Goal: Answer question/provide support: Share knowledge or assist other users

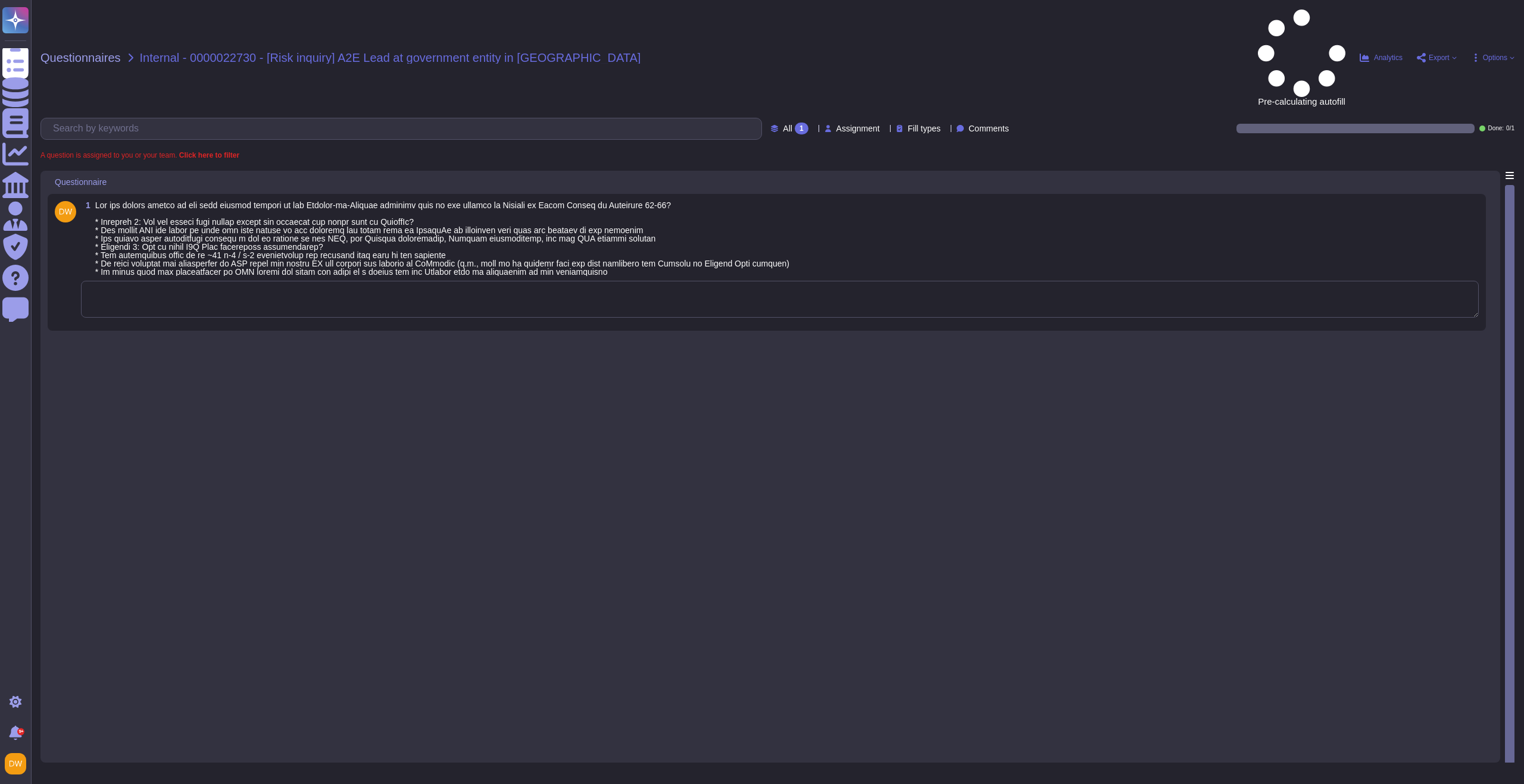
click at [348, 281] on textarea at bounding box center [779, 299] width 1397 height 37
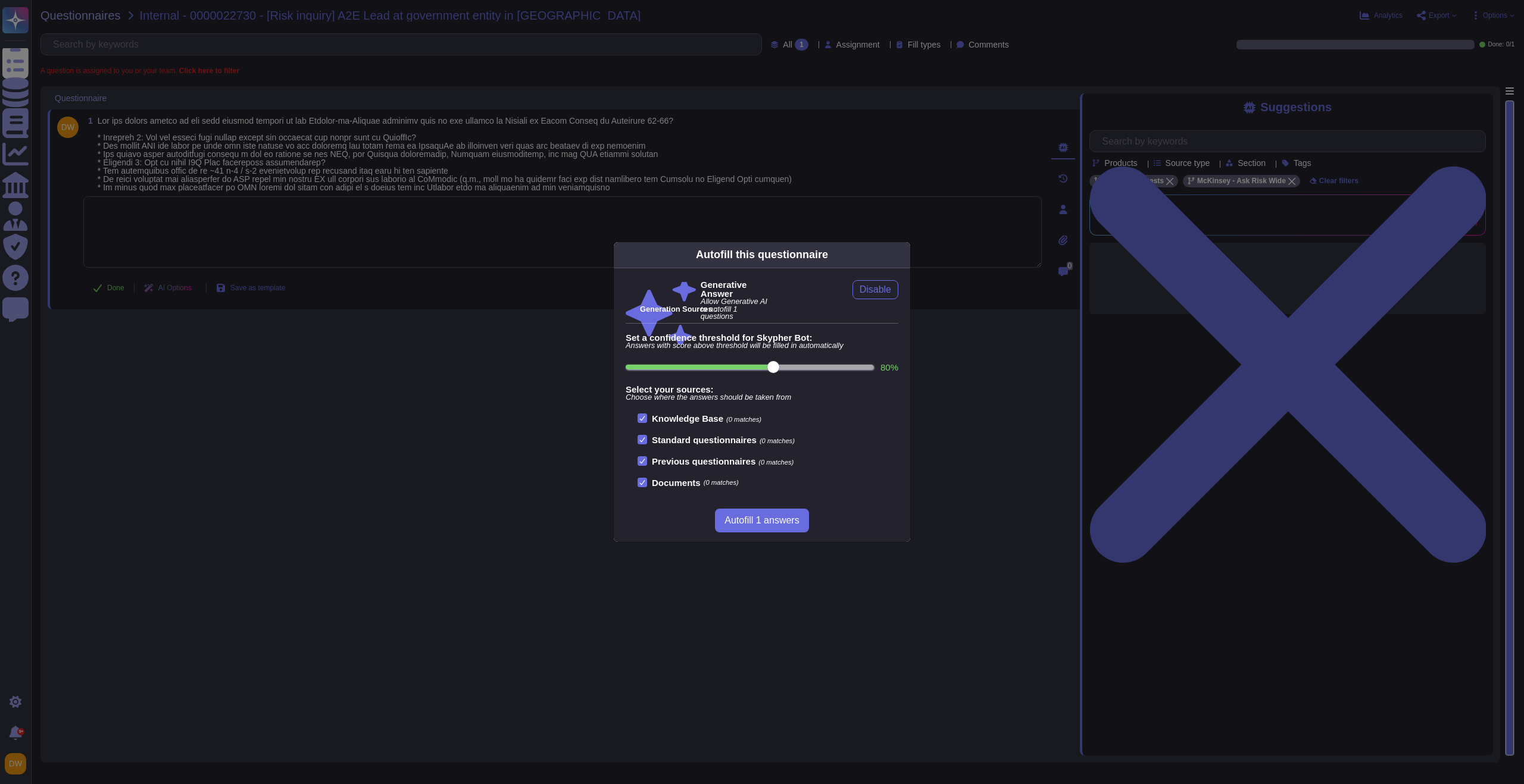
click at [909, 250] on div "Autofill this questionnaire Generative Answer Allow Generative AI to autofill 1…" at bounding box center [762, 392] width 298 height 301
click at [903, 254] on icon at bounding box center [903, 254] width 0 height 0
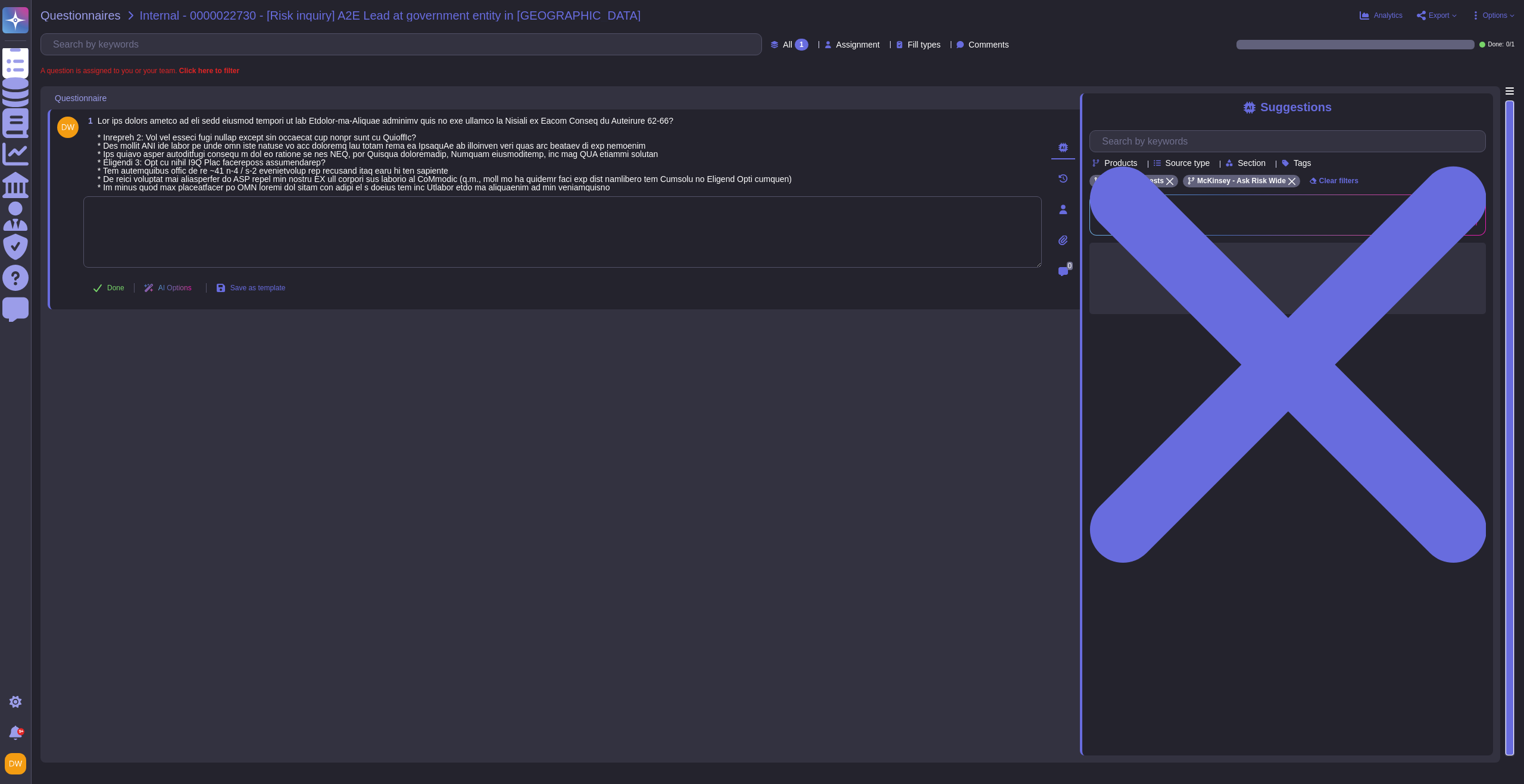
click at [700, 215] on textarea at bounding box center [562, 232] width 958 height 71
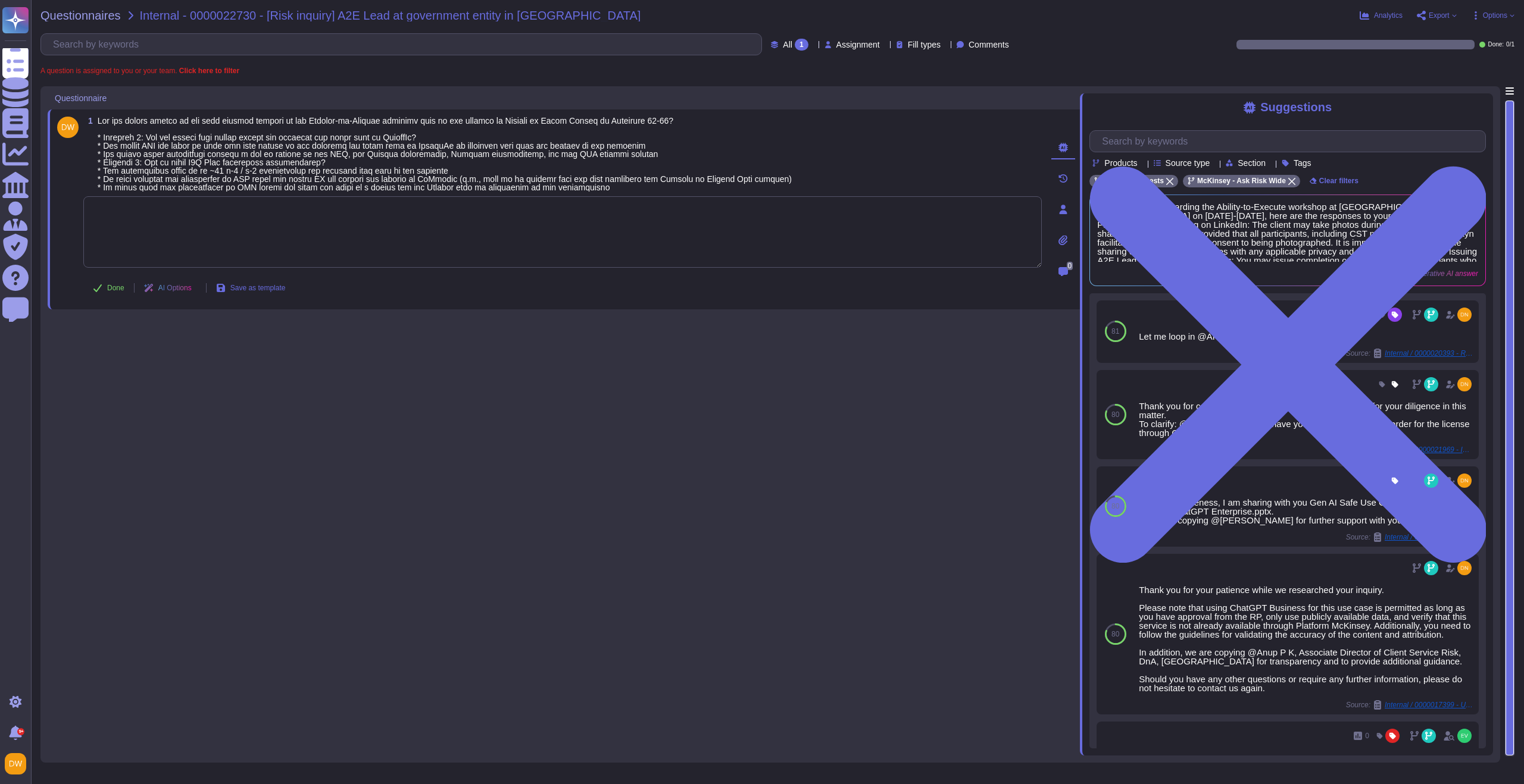
click at [650, 228] on textarea at bounding box center [562, 232] width 958 height 71
click at [255, 235] on textarea at bounding box center [562, 232] width 958 height 71
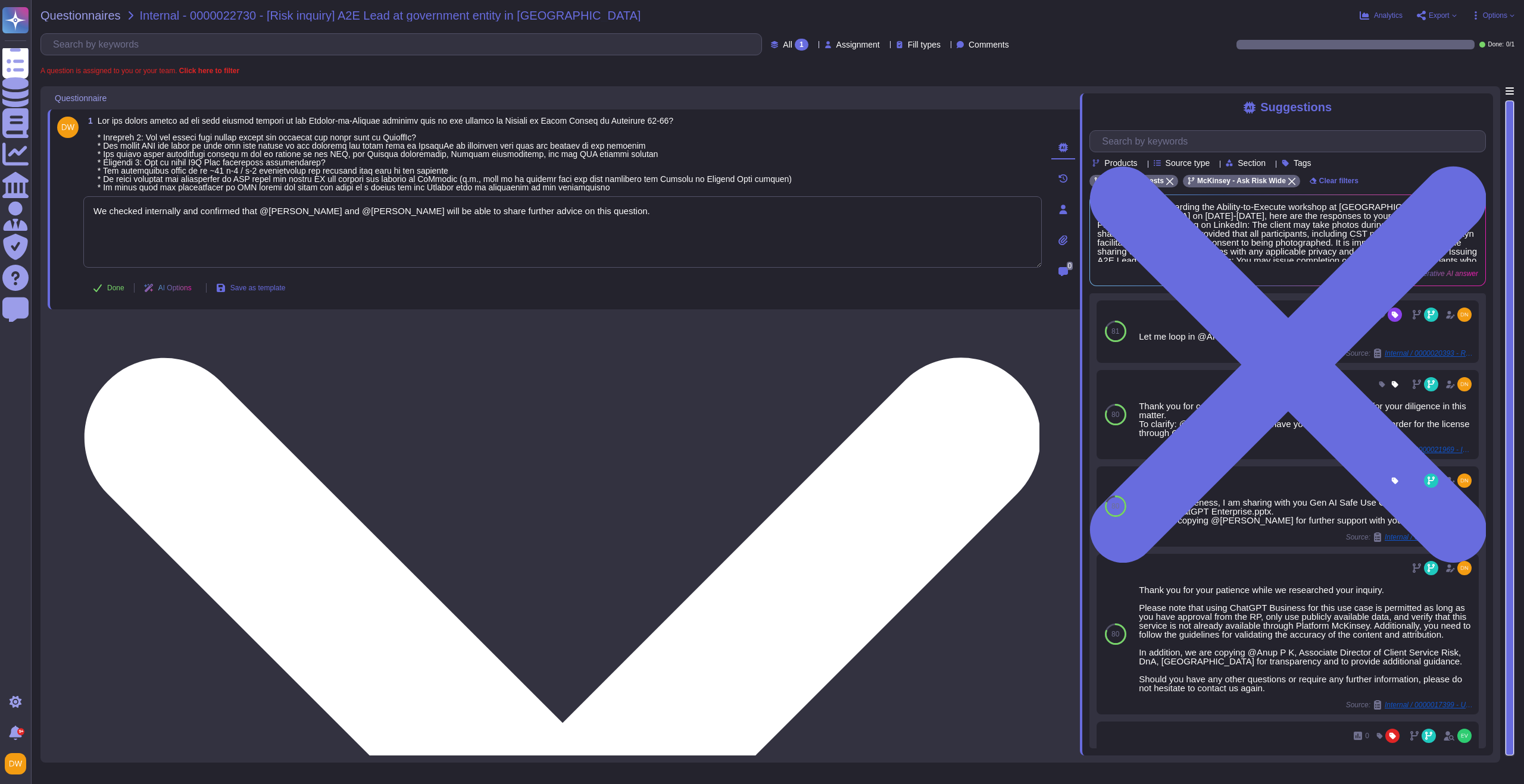
click at [199, 230] on textarea "We checked internally and confirmed that @[PERSON_NAME] and @[PERSON_NAME] will…" at bounding box center [562, 232] width 958 height 71
click at [364, 210] on textarea "We checked internally and confirmed that @[PERSON_NAME] and @[PERSON_NAME] will…" at bounding box center [562, 232] width 958 height 71
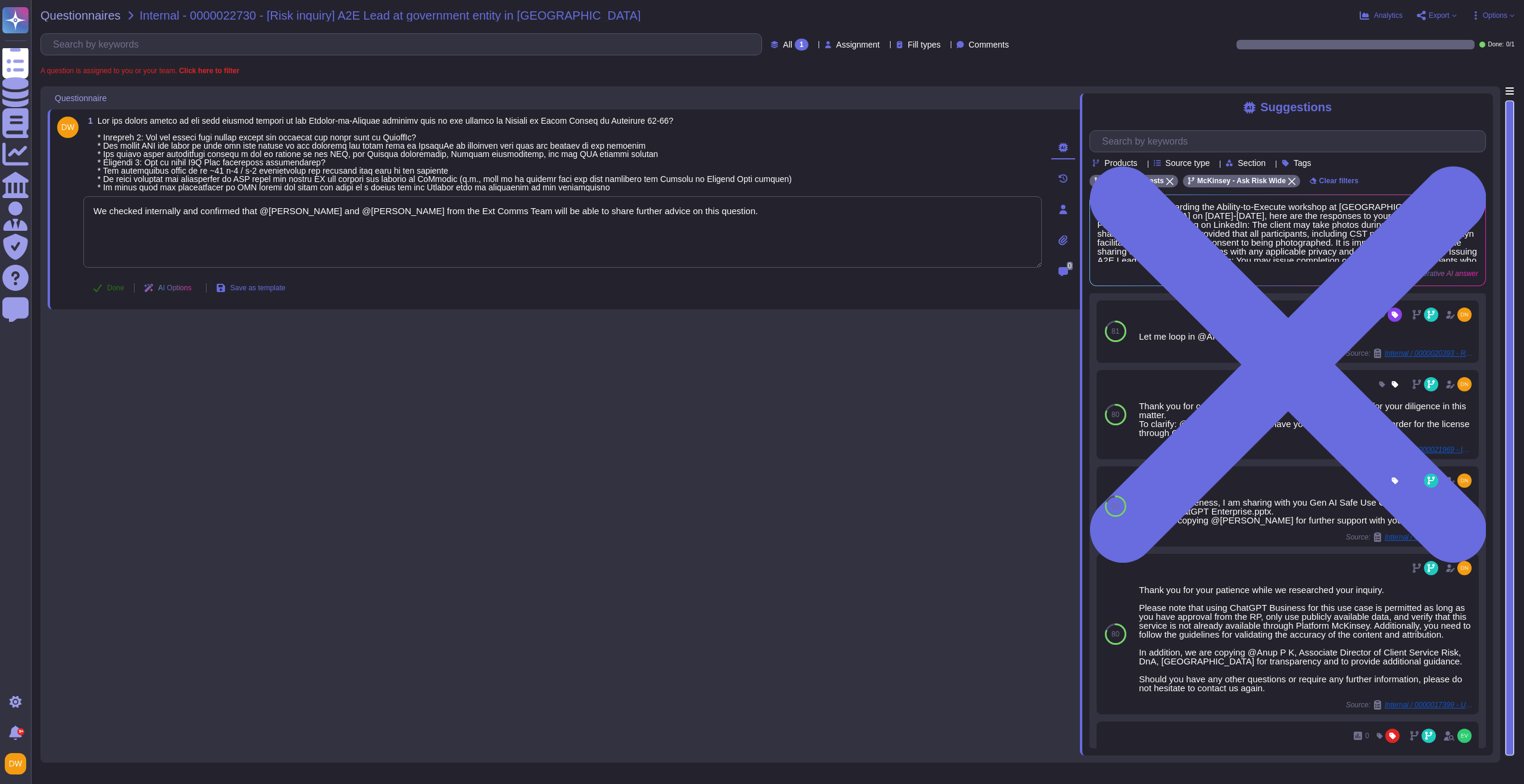
type textarea "We checked internally and confirmed that @[PERSON_NAME] and @[PERSON_NAME] from…"
click at [116, 289] on span "Done" at bounding box center [115, 288] width 17 height 7
click at [94, 11] on span "Questionnaires" at bounding box center [80, 15] width 80 height 12
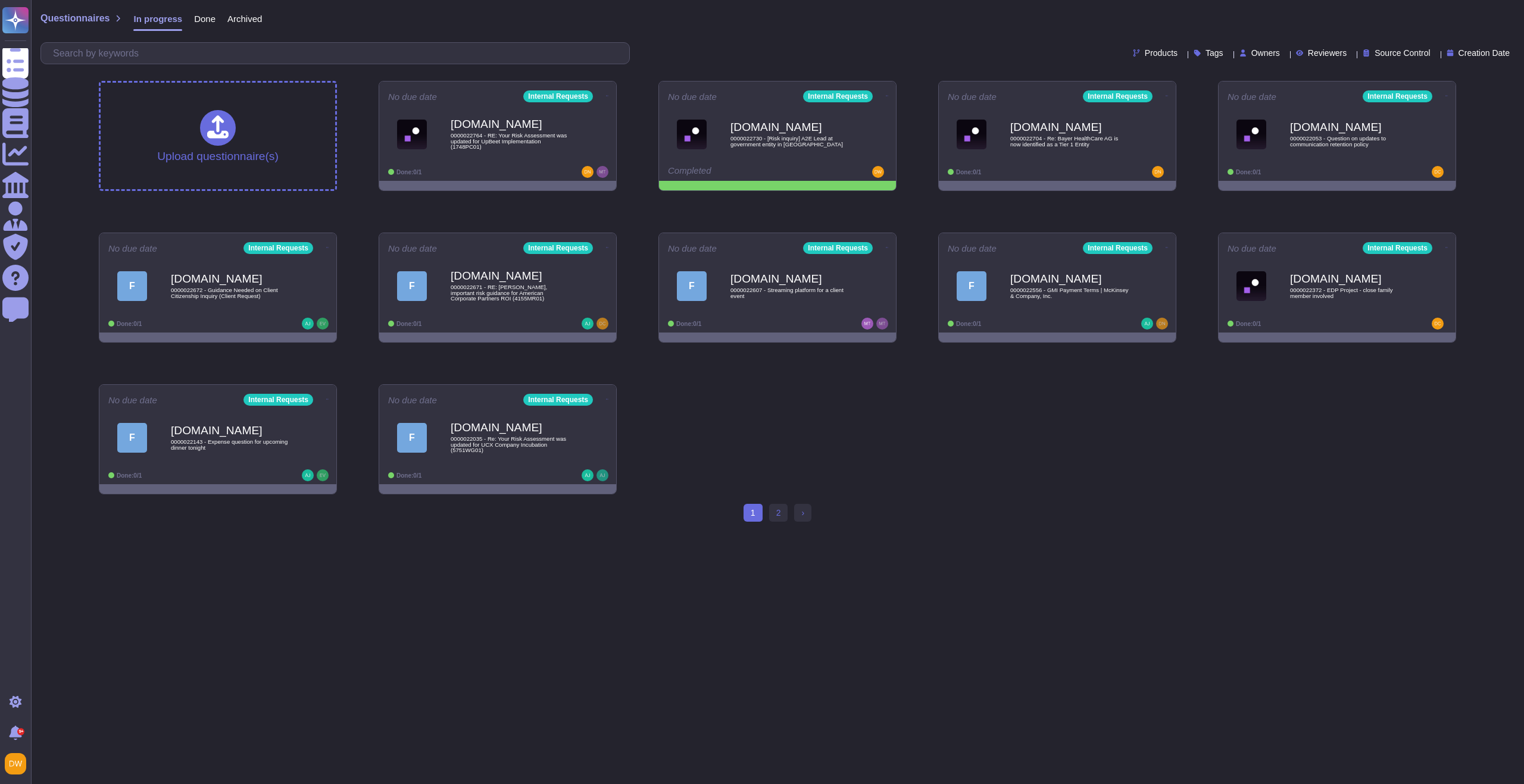
click at [932, 211] on div "Upload questionnaire(s) No due date Internal Requests [DOMAIN_NAME] 0000022764 …" at bounding box center [777, 287] width 1376 height 433
click at [887, 95] on icon at bounding box center [888, 95] width 2 height 1
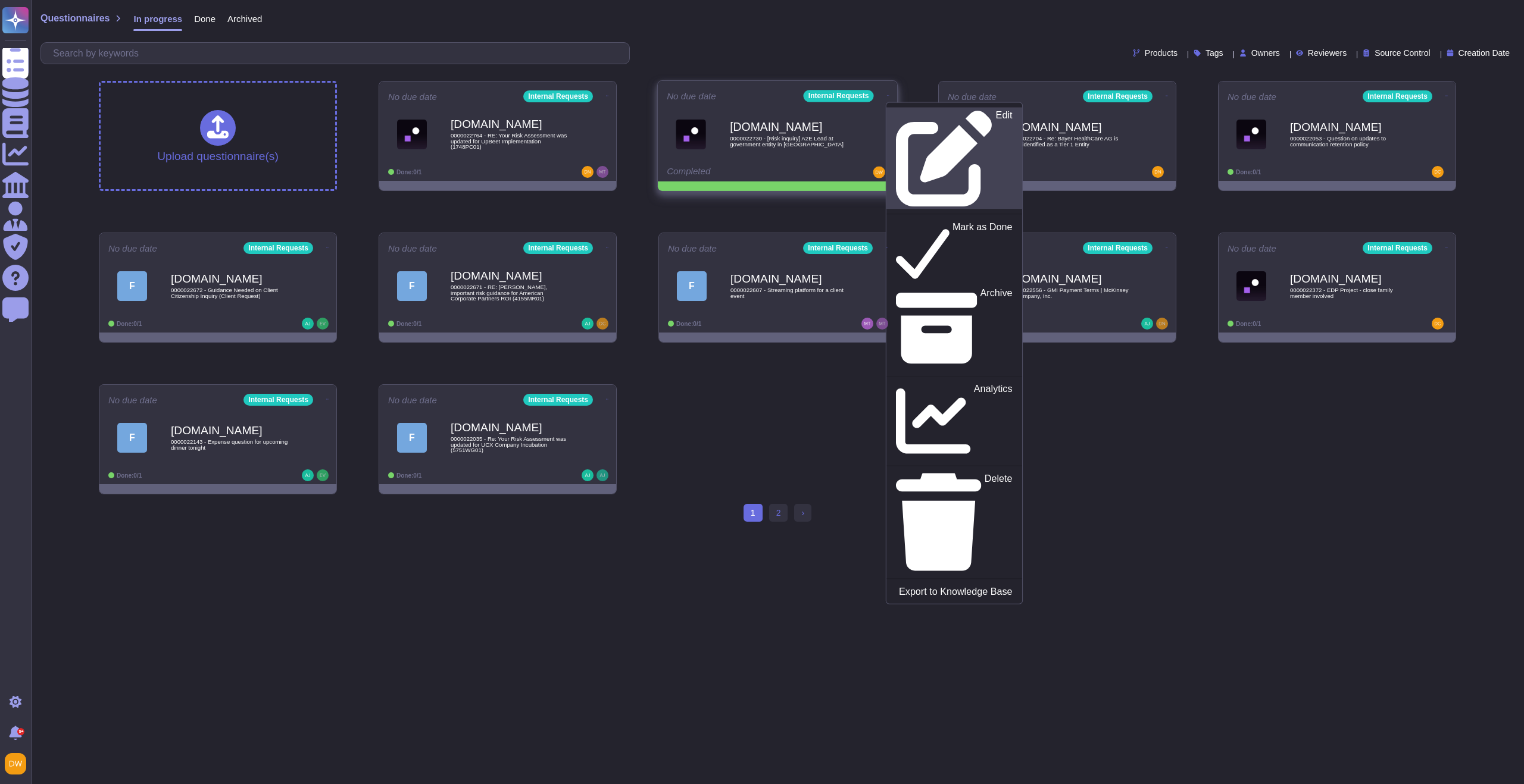
click at [896, 110] on icon at bounding box center [944, 159] width 97 height 97
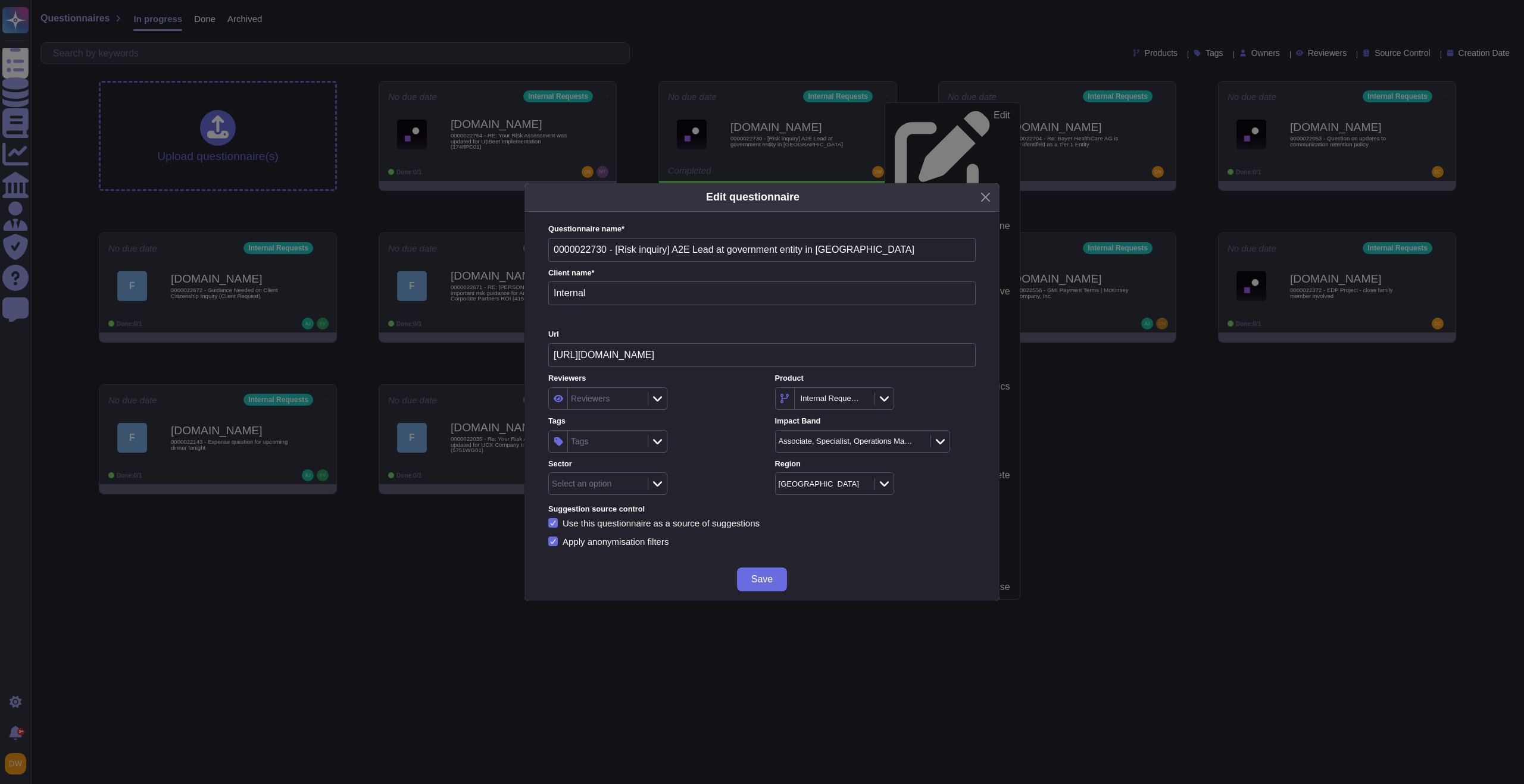
click at [595, 486] on div "Select an option" at bounding box center [581, 484] width 59 height 8
click at [608, 446] on div "Tags" at bounding box center [606, 441] width 77 height 22
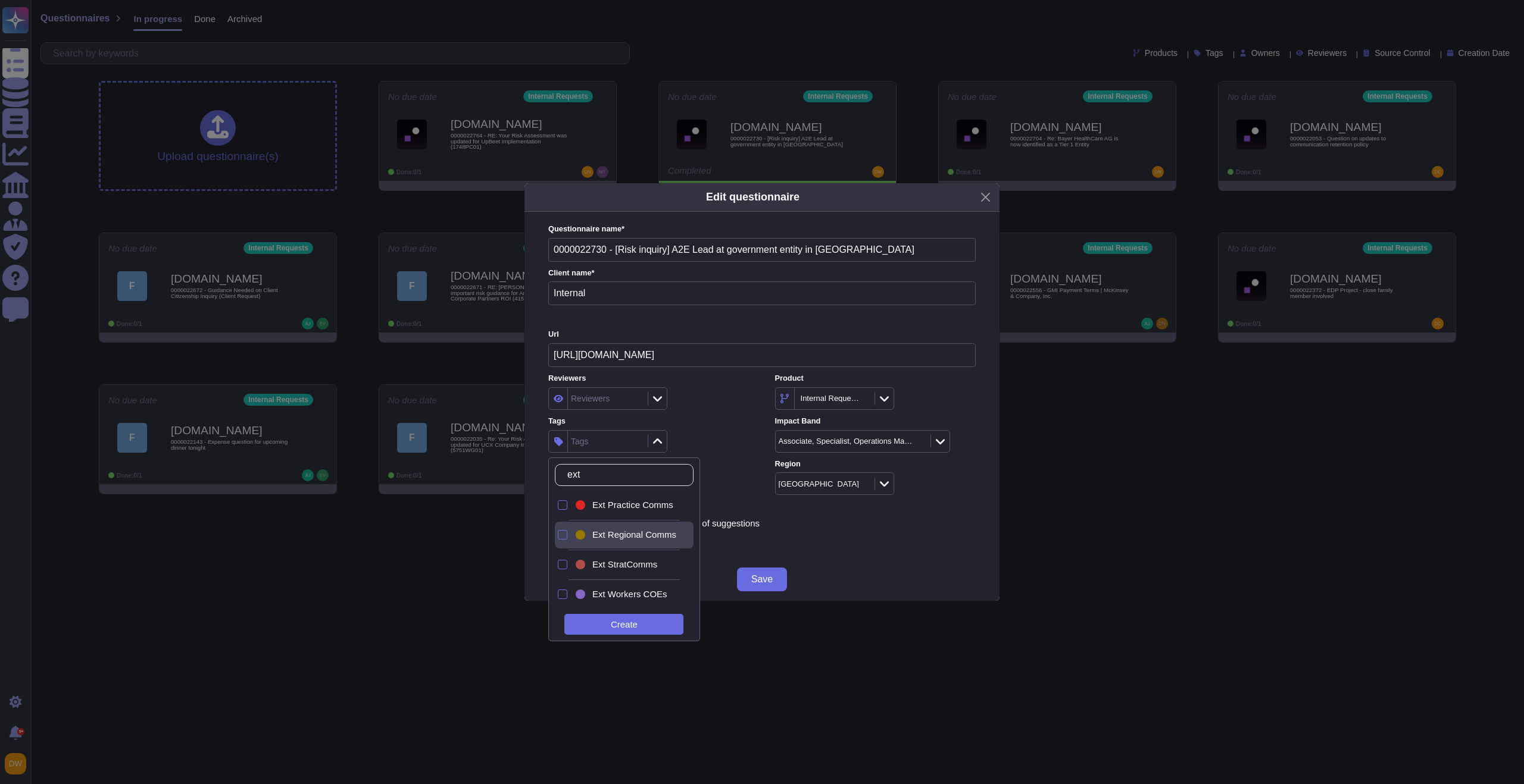
click at [640, 537] on span "Ext Regional Comms" at bounding box center [634, 535] width 84 height 10
type input "ext"
click at [559, 565] on div at bounding box center [563, 565] width 10 height 10
click at [701, 416] on div "Tags 2 items selected" at bounding box center [648, 434] width 201 height 37
click at [660, 476] on div "Select an option" at bounding box center [608, 484] width 119 height 22
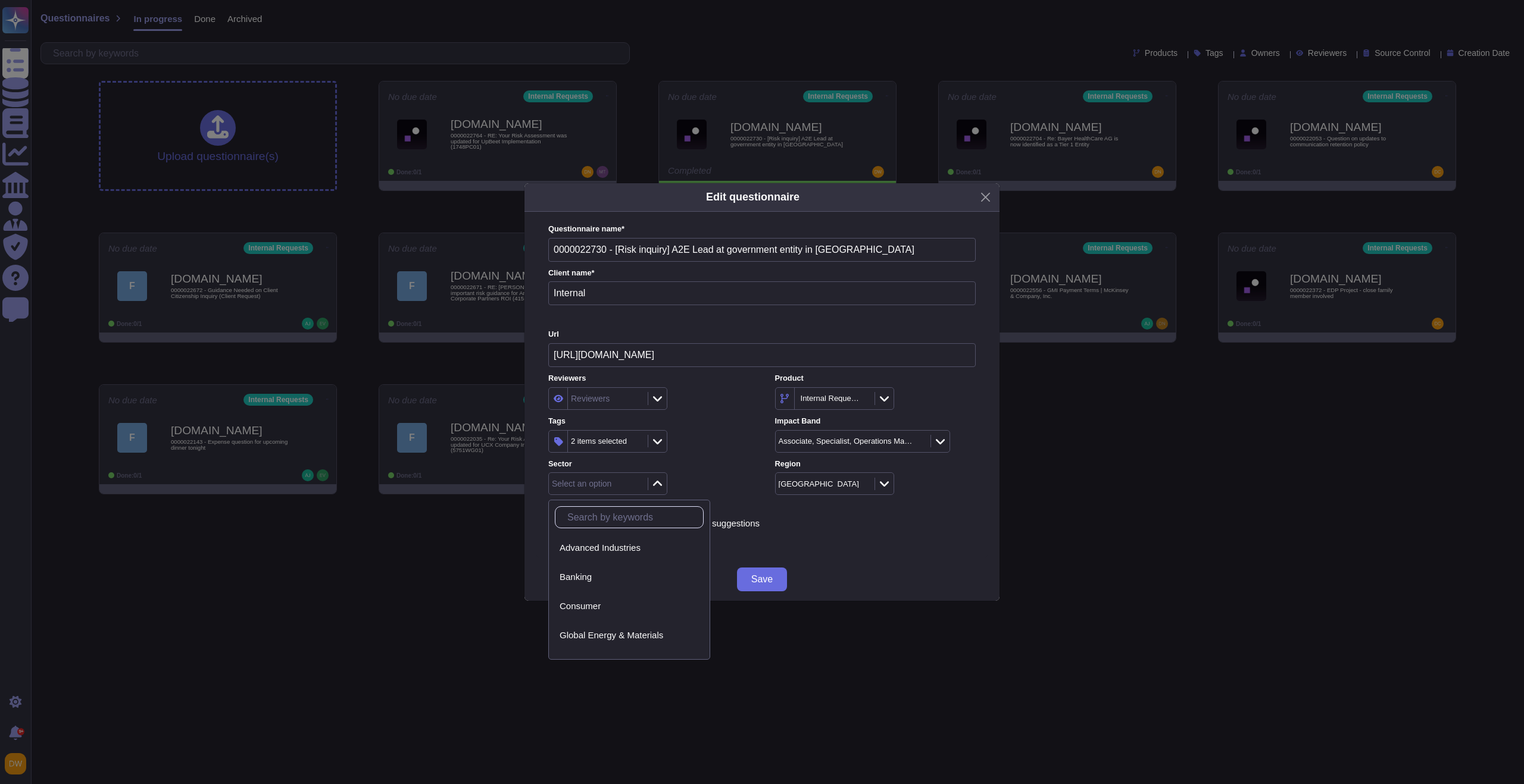
click at [663, 484] on div at bounding box center [656, 484] width 19 height 13
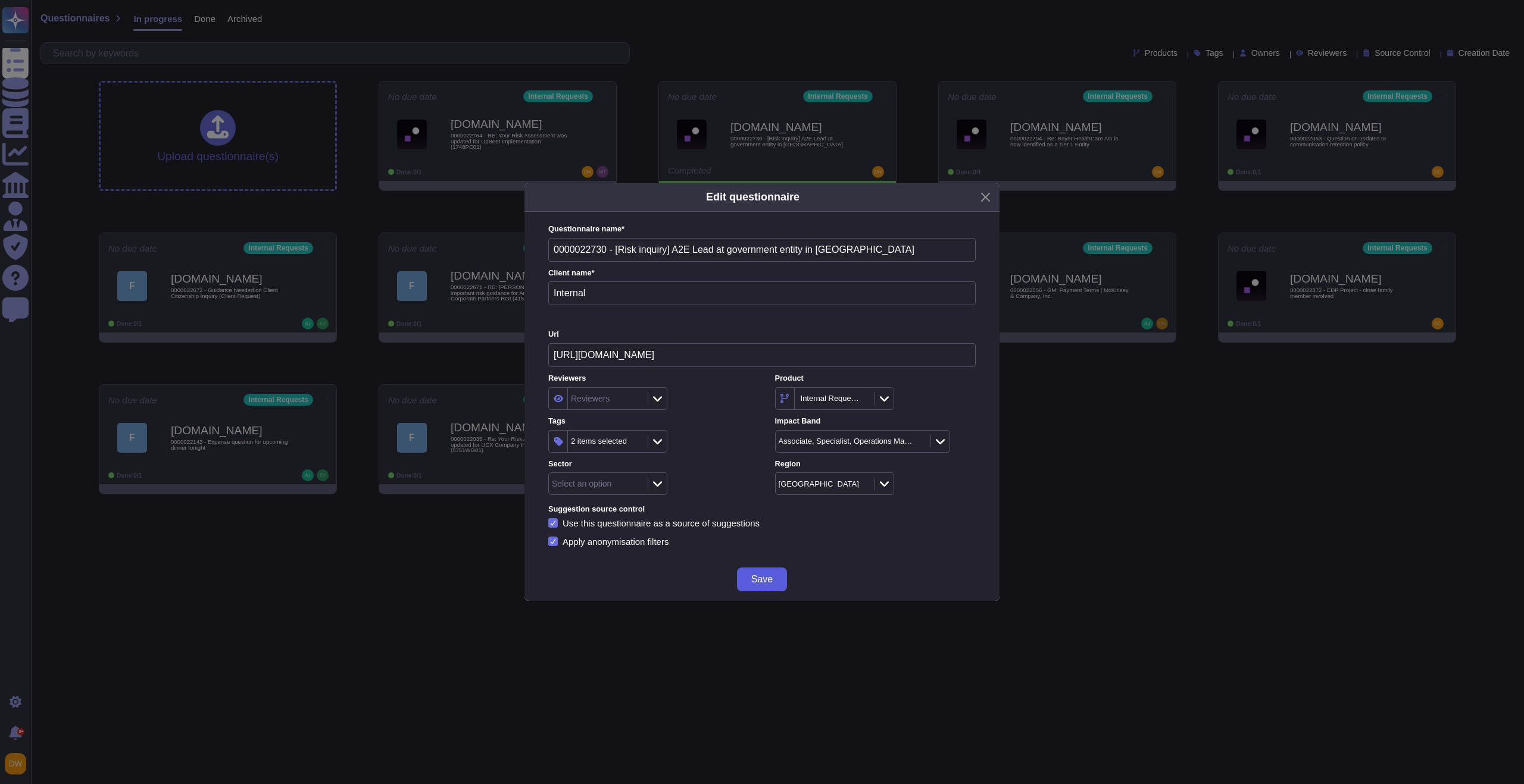
click at [771, 584] on span "Save" at bounding box center [762, 580] width 22 height 10
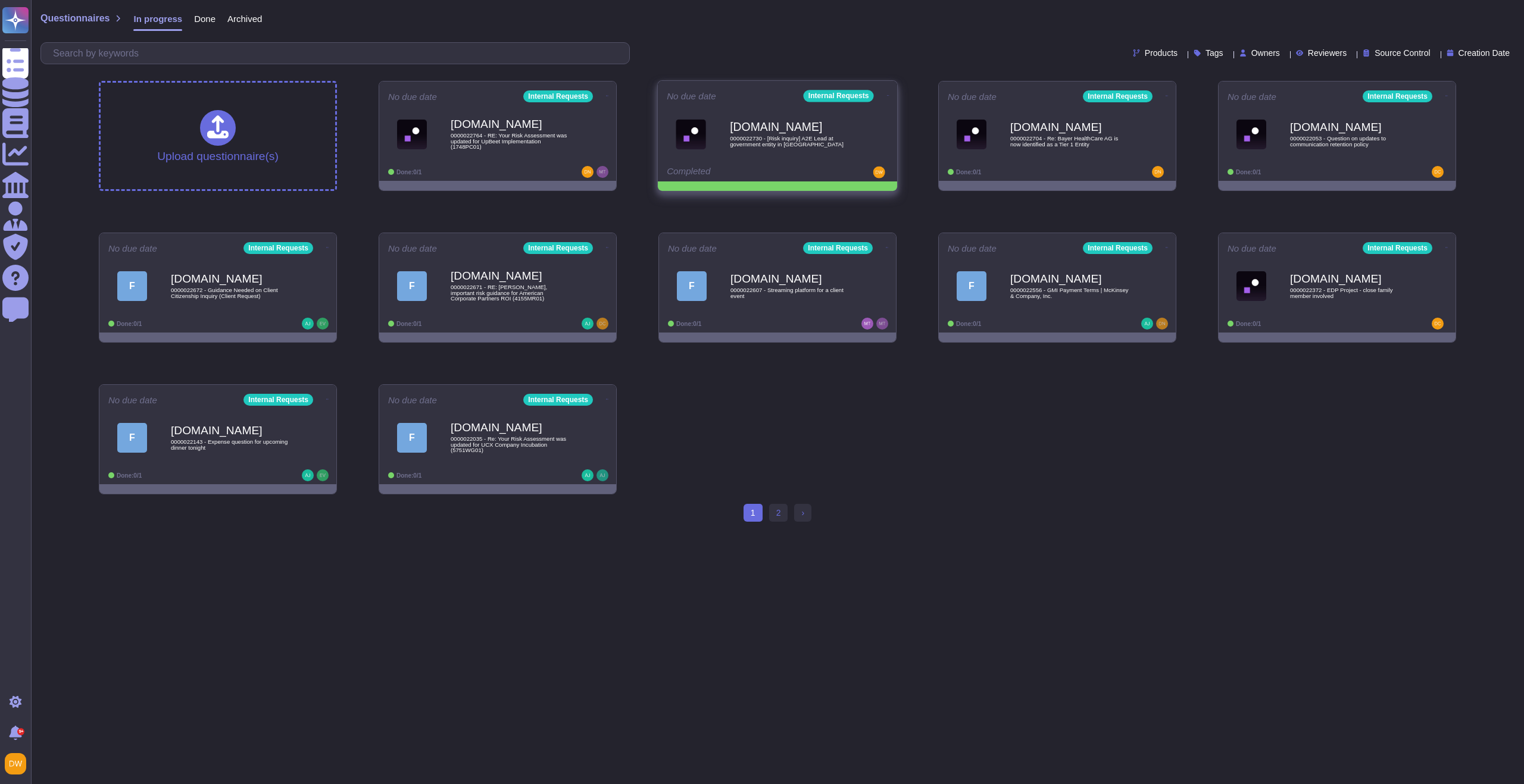
click at [887, 94] on icon at bounding box center [888, 96] width 2 height 3
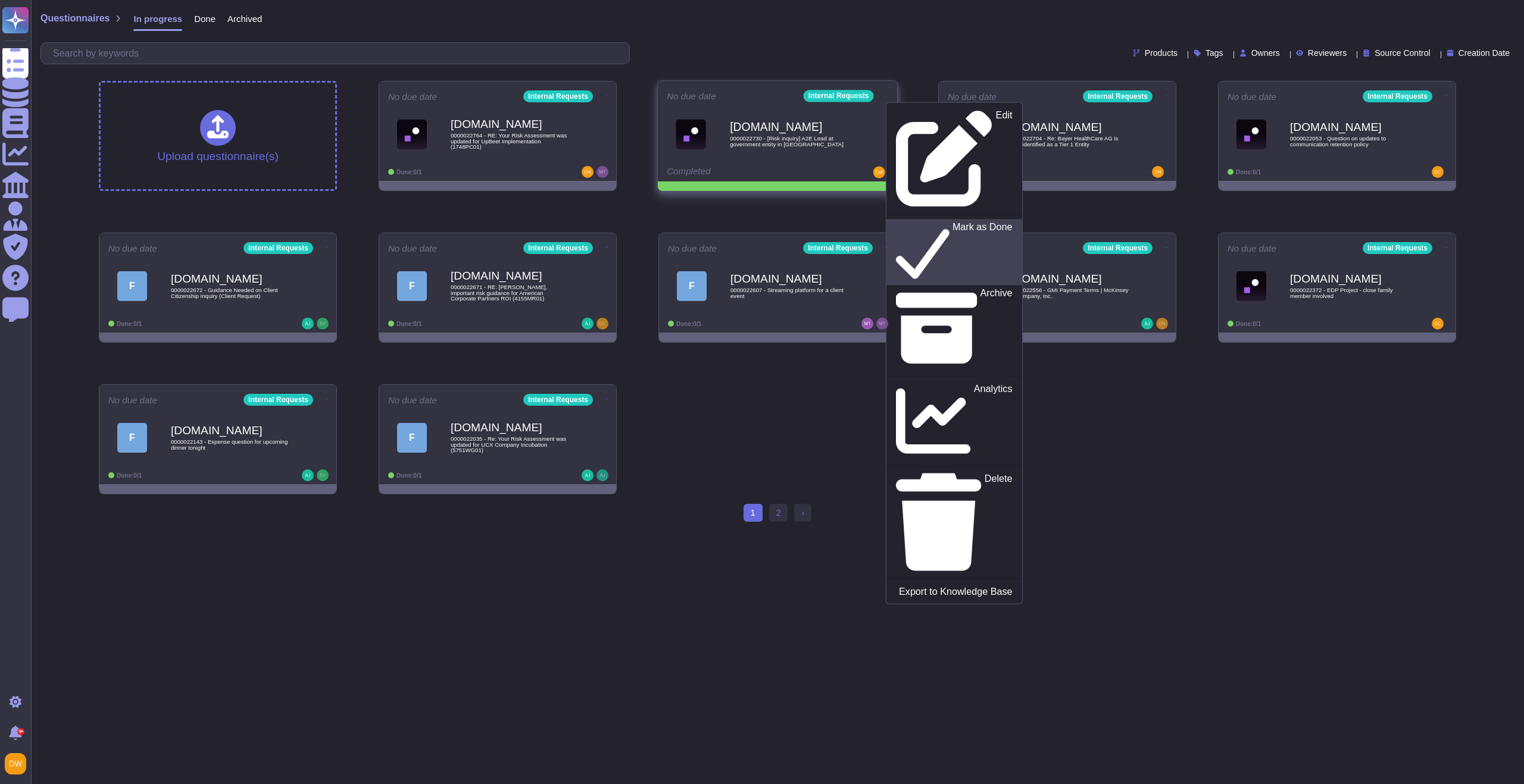
click at [952, 222] on p "Mark as Done" at bounding box center [982, 252] width 60 height 61
